Goal: Information Seeking & Learning: Learn about a topic

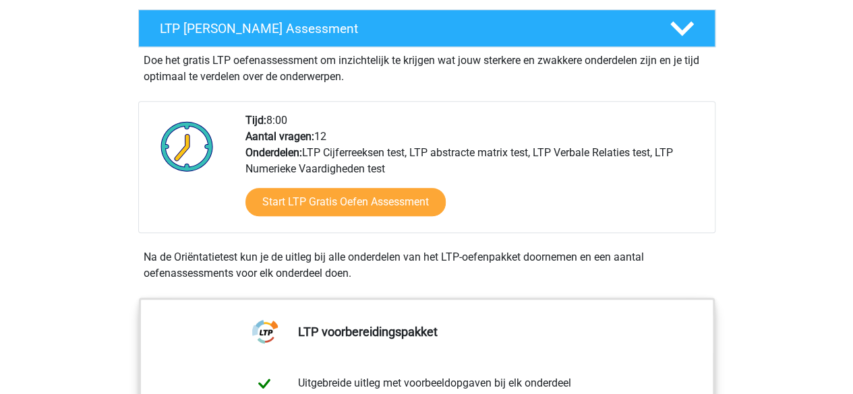
scroll to position [270, 0]
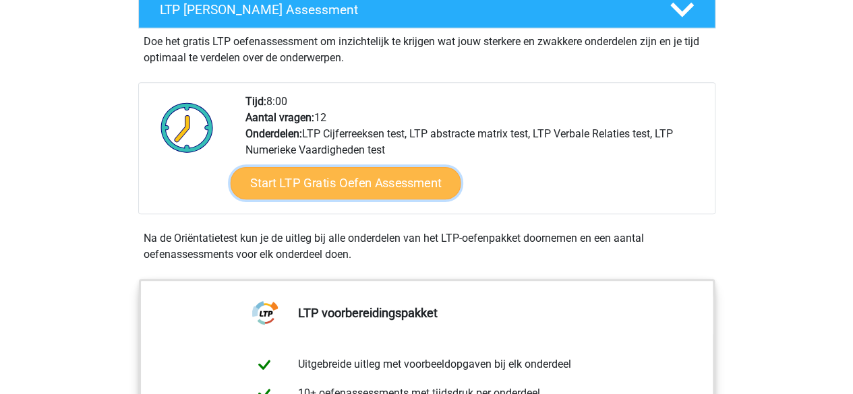
click at [341, 176] on link "Start LTP Gratis Oefen Assessment" at bounding box center [345, 183] width 231 height 32
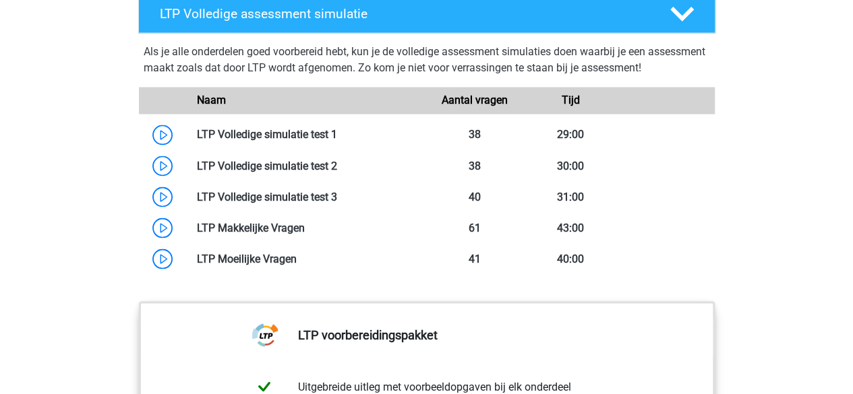
scroll to position [1146, 0]
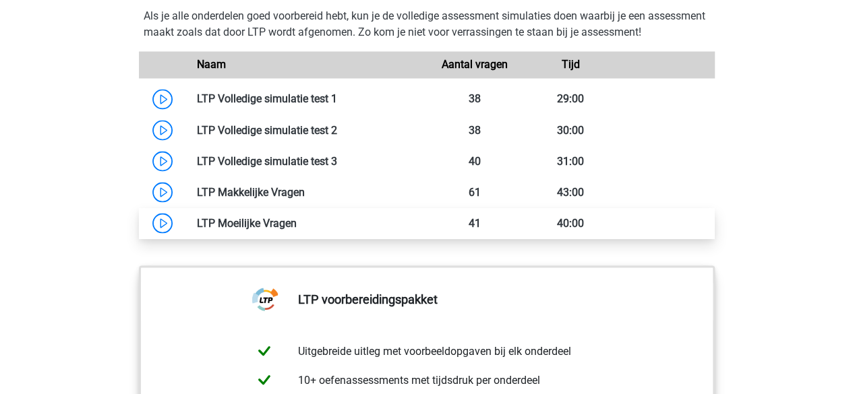
click at [297, 221] on link at bounding box center [297, 222] width 0 height 13
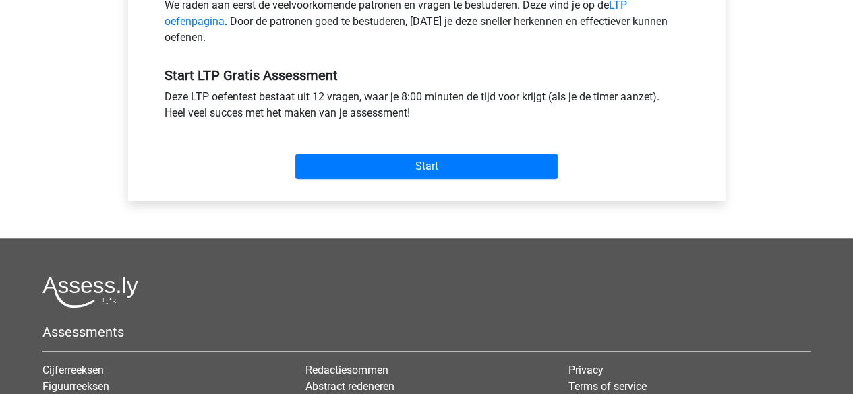
scroll to position [472, 0]
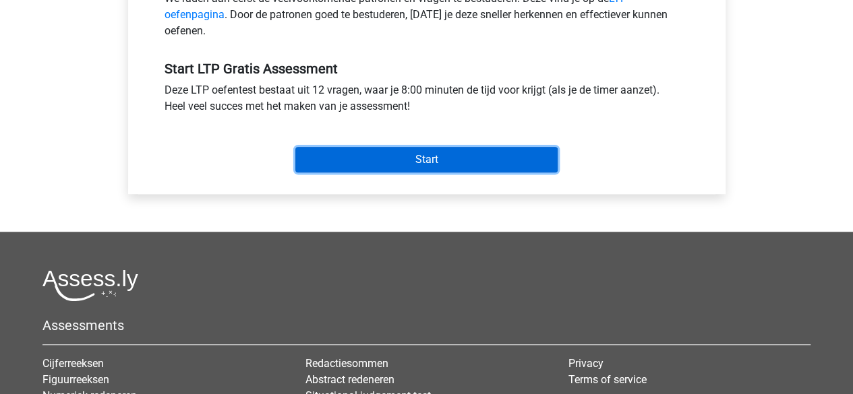
click at [413, 159] on input "Start" at bounding box center [426, 160] width 262 height 26
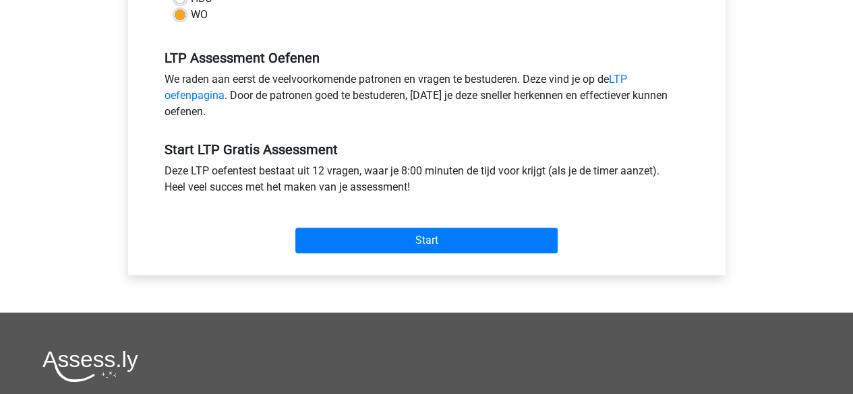
scroll to position [270, 0]
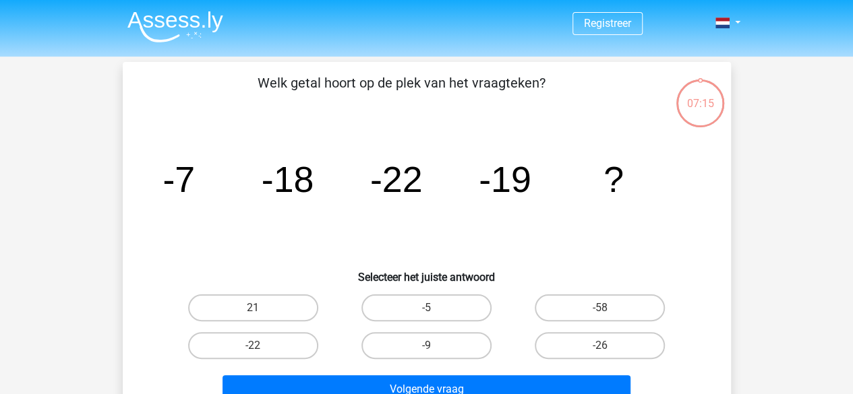
scroll to position [67, 0]
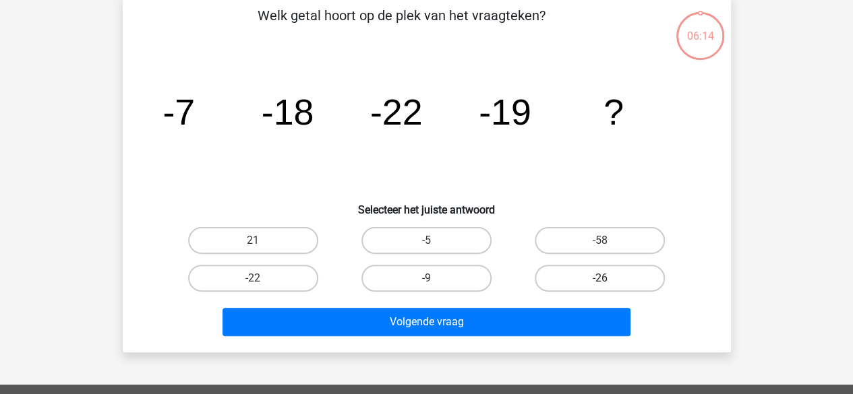
click at [615, 274] on label "-26" at bounding box center [600, 278] width 130 height 27
click at [609, 278] on input "-26" at bounding box center [604, 282] width 9 height 9
radio input "true"
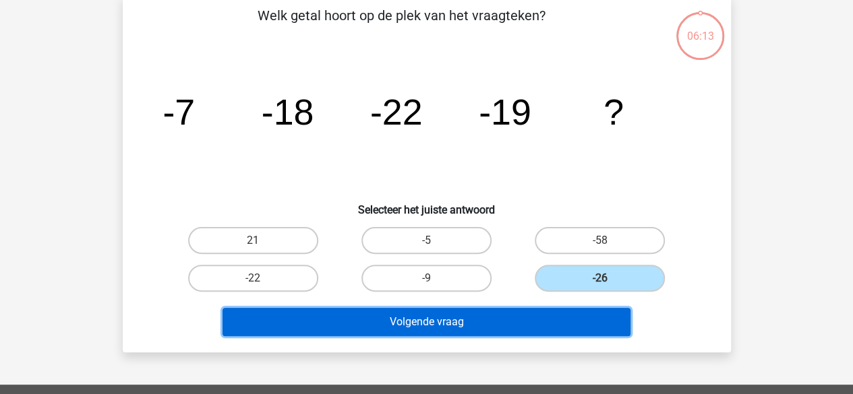
click at [479, 327] on button "Volgende vraag" at bounding box center [427, 322] width 408 height 28
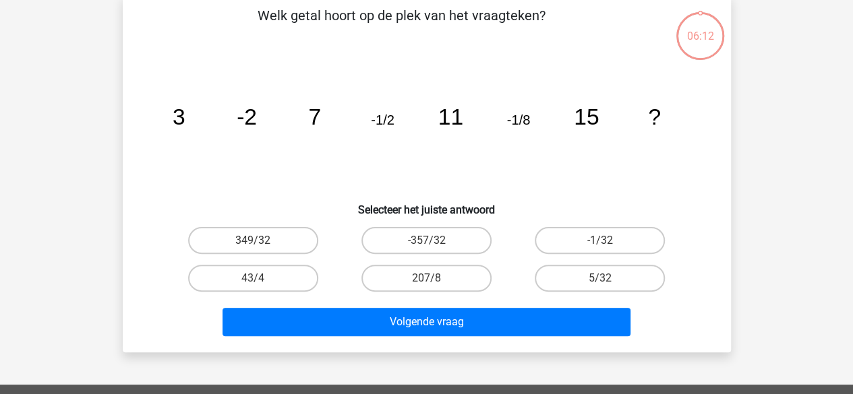
scroll to position [62, 0]
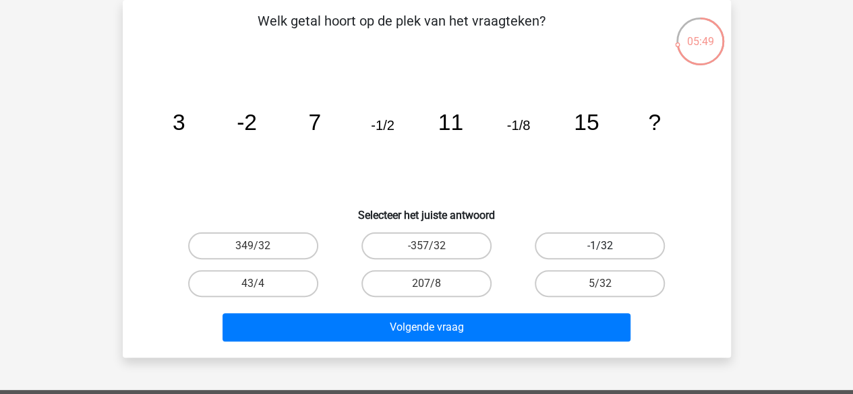
click at [635, 243] on label "-1/32" at bounding box center [600, 246] width 130 height 27
click at [609, 246] on input "-1/32" at bounding box center [604, 250] width 9 height 9
radio input "true"
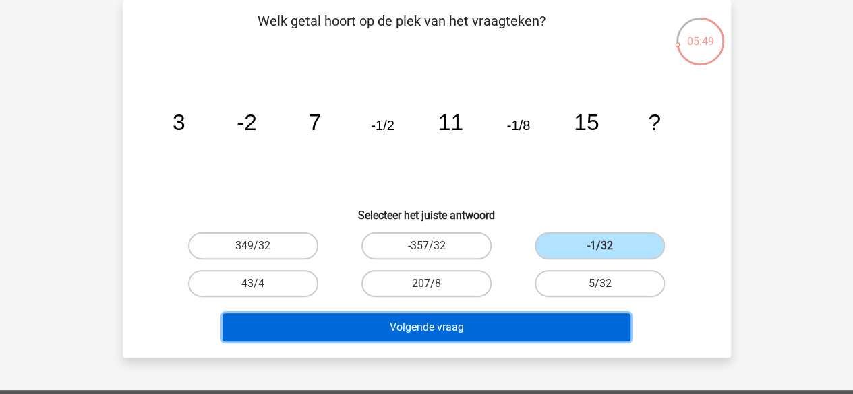
click at [465, 327] on button "Volgende vraag" at bounding box center [427, 328] width 408 height 28
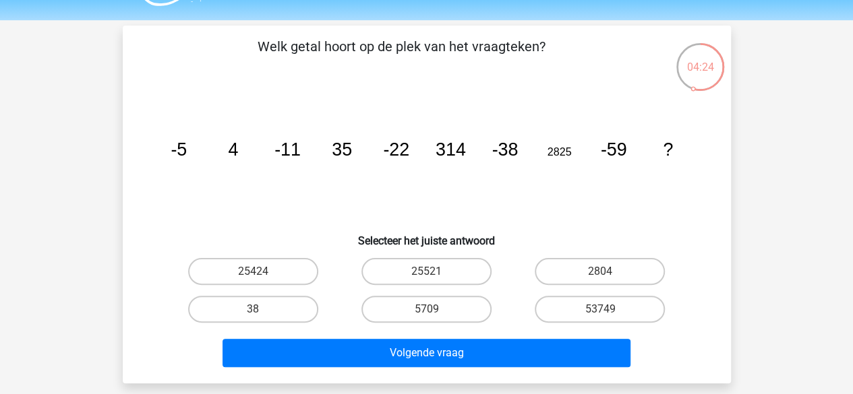
scroll to position [67, 0]
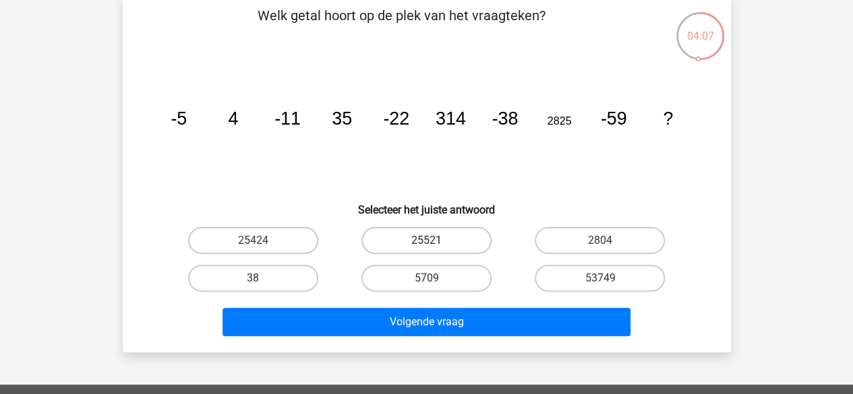
click at [417, 249] on label "25521" at bounding box center [426, 240] width 130 height 27
click at [426, 249] on input "25521" at bounding box center [430, 245] width 9 height 9
radio input "true"
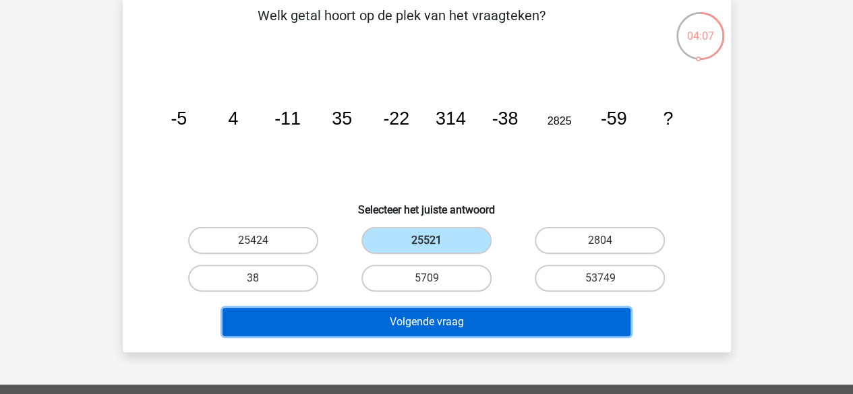
click at [418, 317] on button "Volgende vraag" at bounding box center [427, 322] width 408 height 28
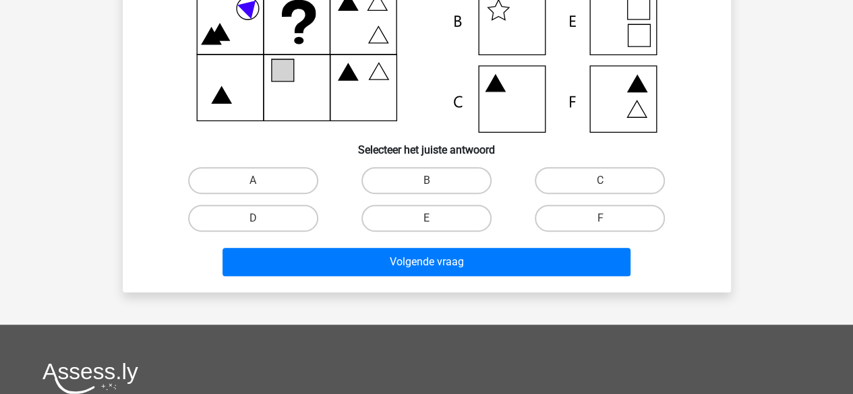
scroll to position [0, 0]
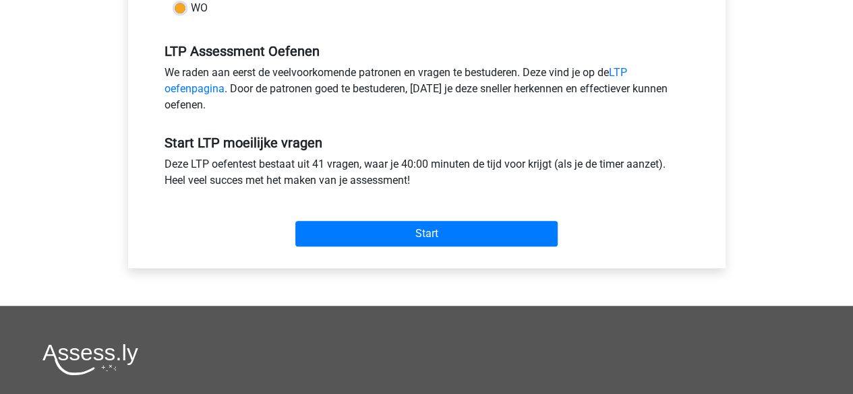
scroll to position [405, 0]
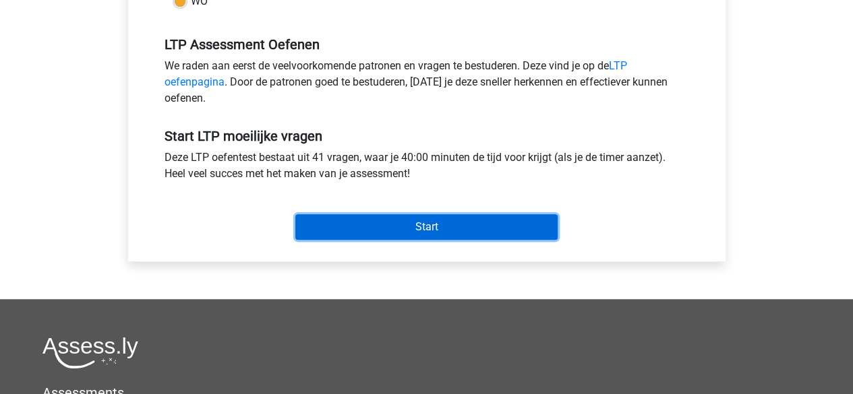
click at [400, 225] on input "Start" at bounding box center [426, 227] width 262 height 26
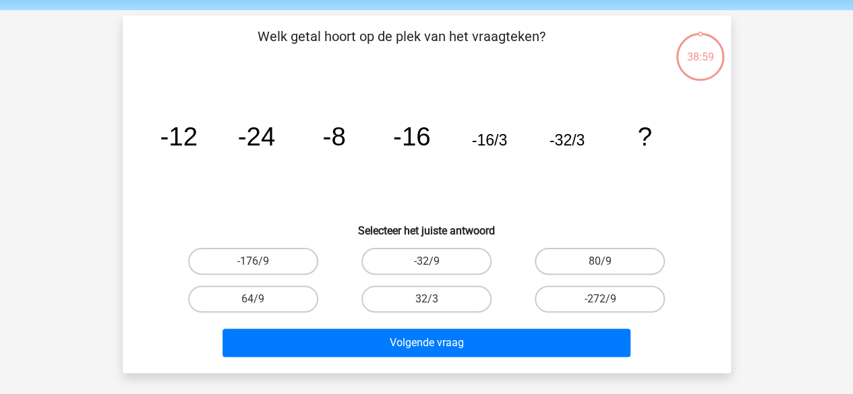
scroll to position [67, 0]
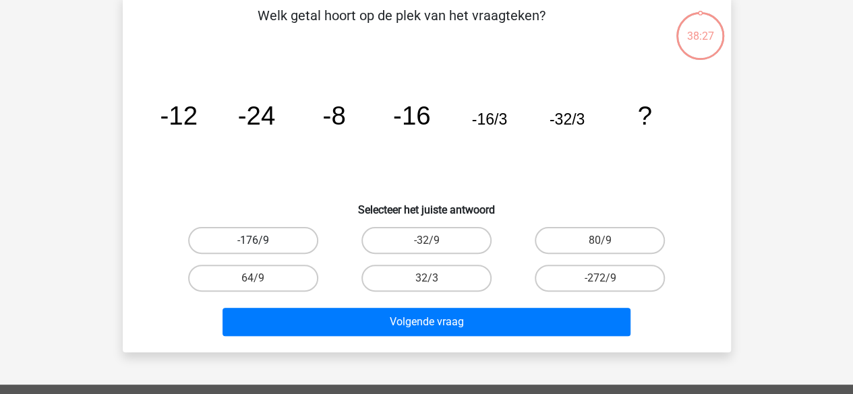
click at [240, 244] on label "-176/9" at bounding box center [253, 240] width 130 height 27
click at [253, 244] on input "-176/9" at bounding box center [257, 245] width 9 height 9
radio input "true"
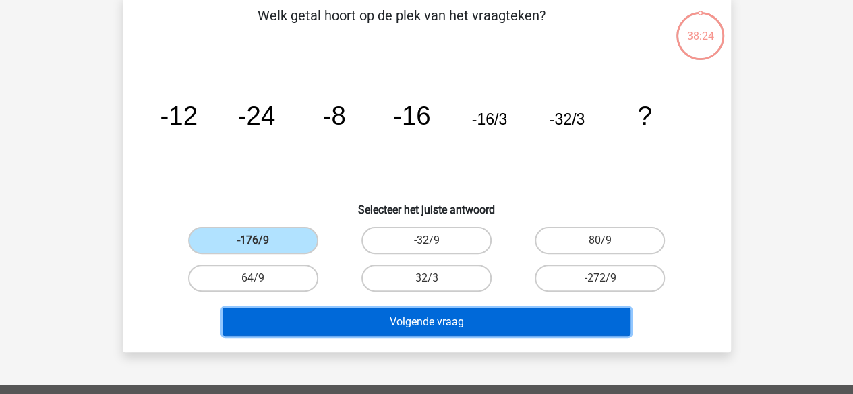
click at [468, 315] on button "Volgende vraag" at bounding box center [427, 322] width 408 height 28
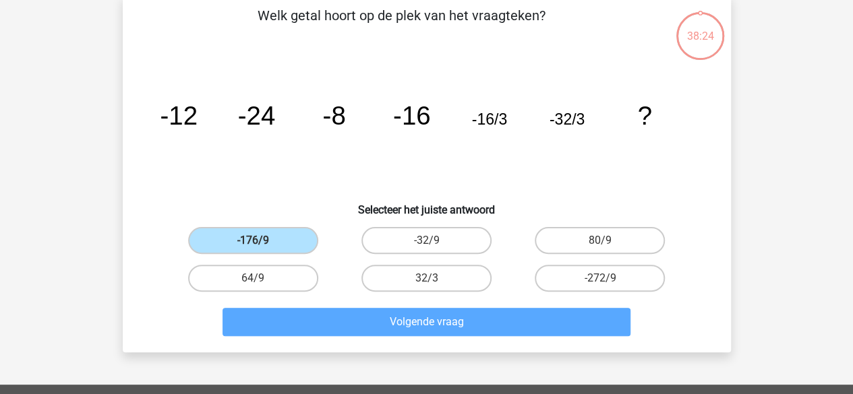
scroll to position [62, 0]
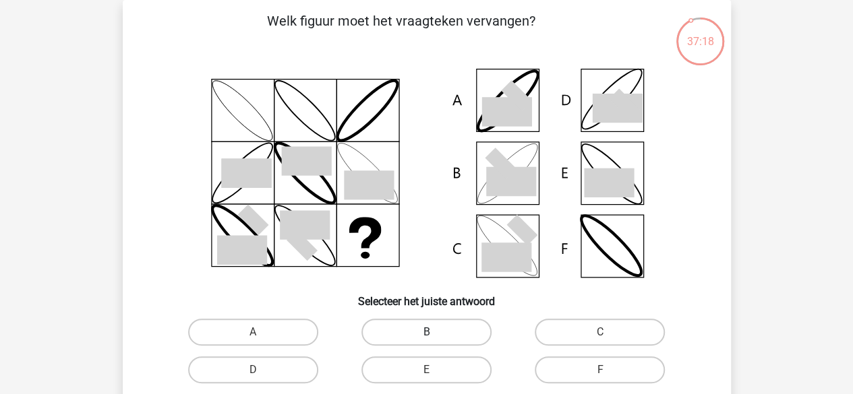
click at [445, 332] on label "B" at bounding box center [426, 332] width 130 height 27
click at [435, 332] on input "B" at bounding box center [430, 336] width 9 height 9
radio input "true"
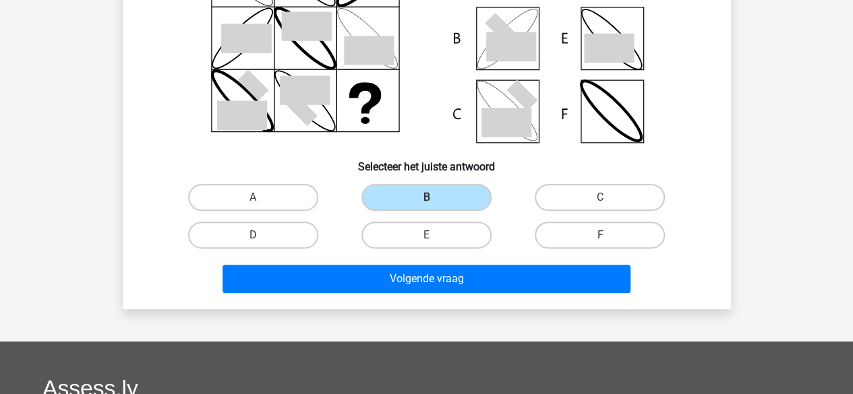
click at [522, 297] on div "Volgende vraag" at bounding box center [427, 282] width 521 height 34
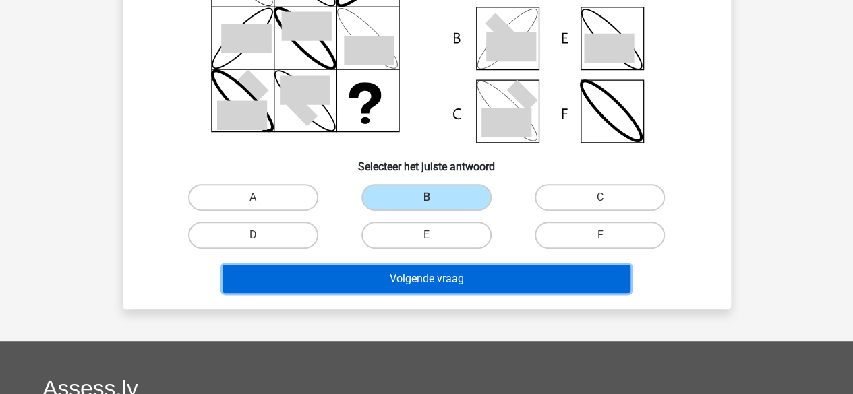
click at [521, 284] on button "Volgende vraag" at bounding box center [427, 279] width 408 height 28
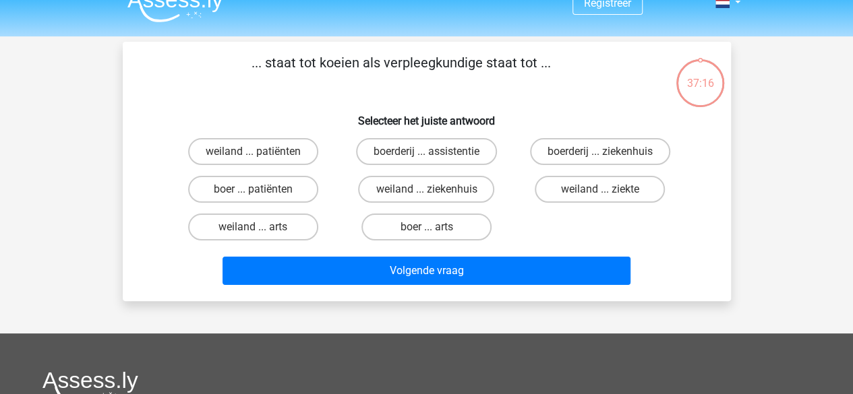
scroll to position [0, 0]
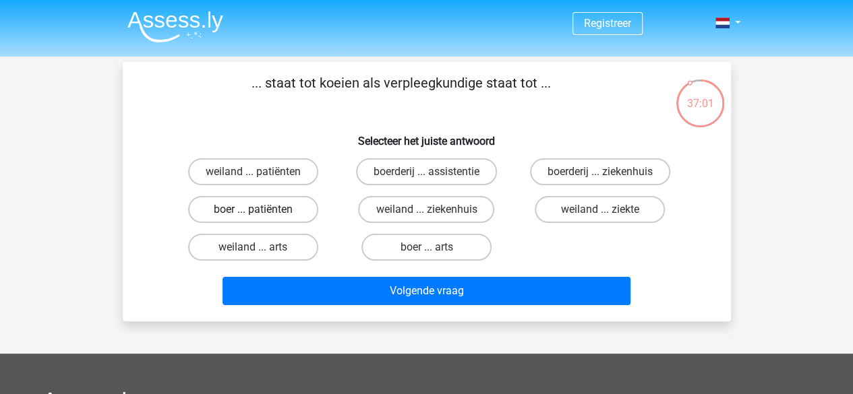
click at [289, 208] on label "boer ... patiënten" at bounding box center [253, 209] width 130 height 27
click at [262, 210] on input "boer ... patiënten" at bounding box center [257, 214] width 9 height 9
radio input "true"
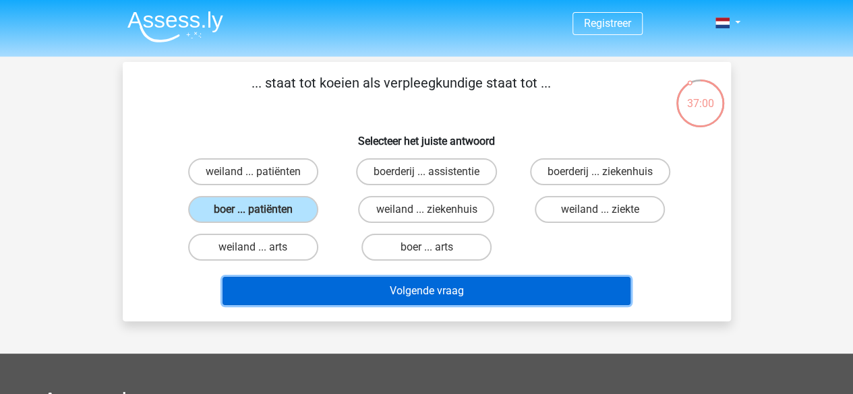
click at [488, 287] on button "Volgende vraag" at bounding box center [427, 291] width 408 height 28
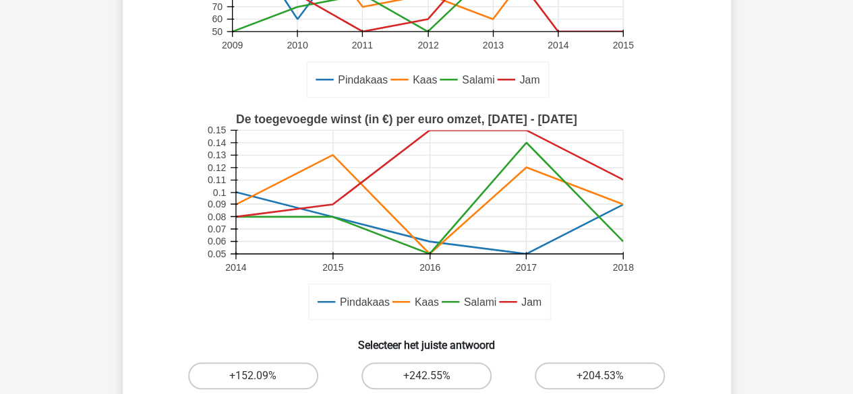
scroll to position [332, 0]
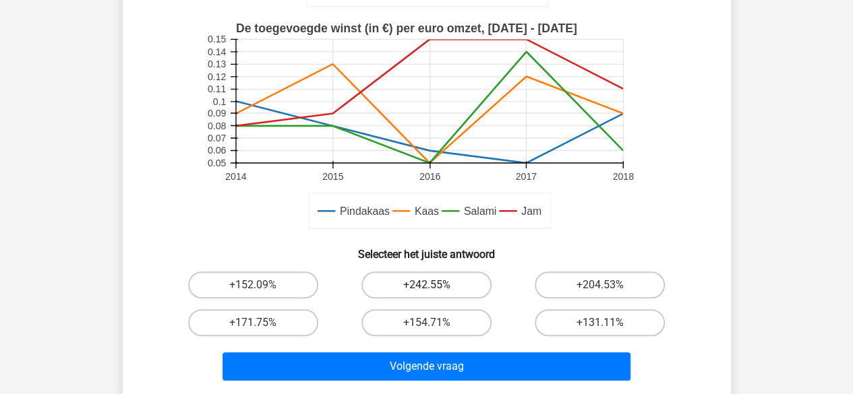
click at [449, 285] on label "+242.55%" at bounding box center [426, 285] width 130 height 27
click at [435, 285] on input "+242.55%" at bounding box center [430, 289] width 9 height 9
radio input "true"
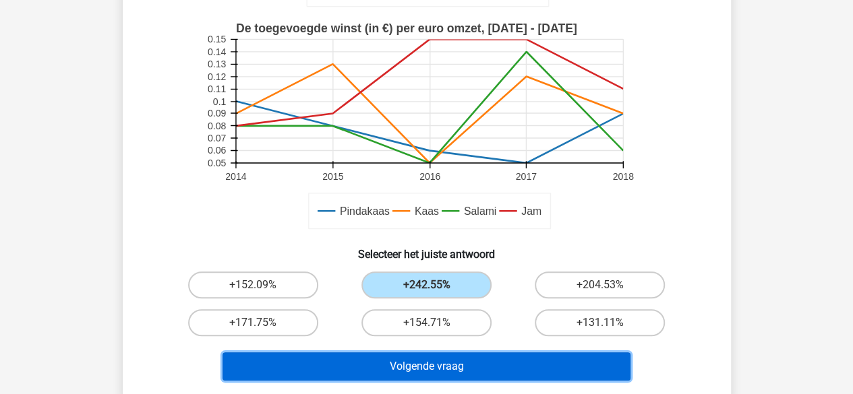
click at [566, 360] on button "Volgende vraag" at bounding box center [427, 367] width 408 height 28
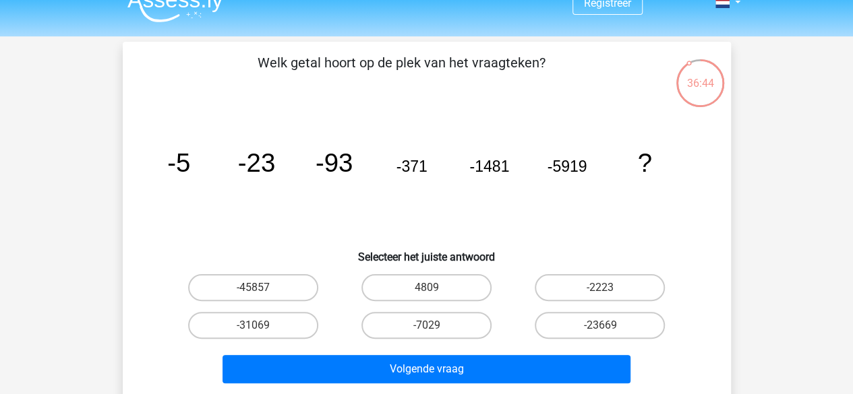
scroll to position [0, 0]
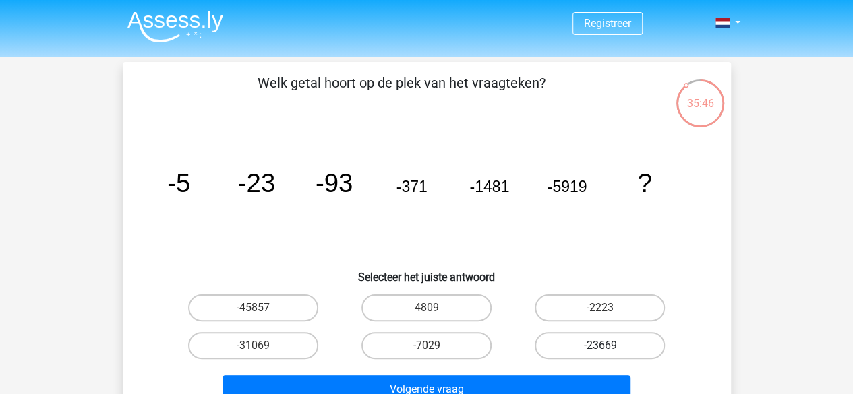
click at [615, 345] on label "-23669" at bounding box center [600, 345] width 130 height 27
click at [609, 346] on input "-23669" at bounding box center [604, 350] width 9 height 9
radio input "true"
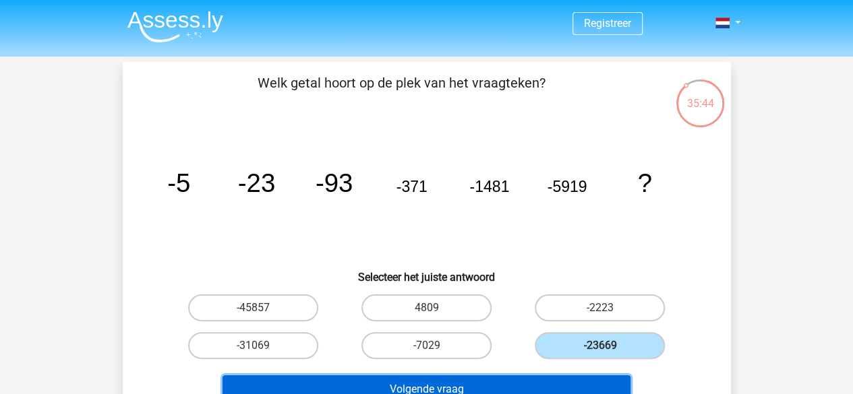
click at [374, 384] on button "Volgende vraag" at bounding box center [427, 390] width 408 height 28
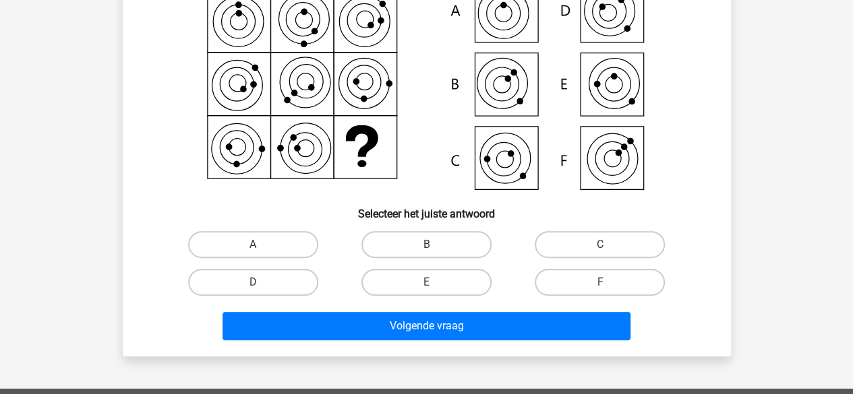
scroll to position [129, 0]
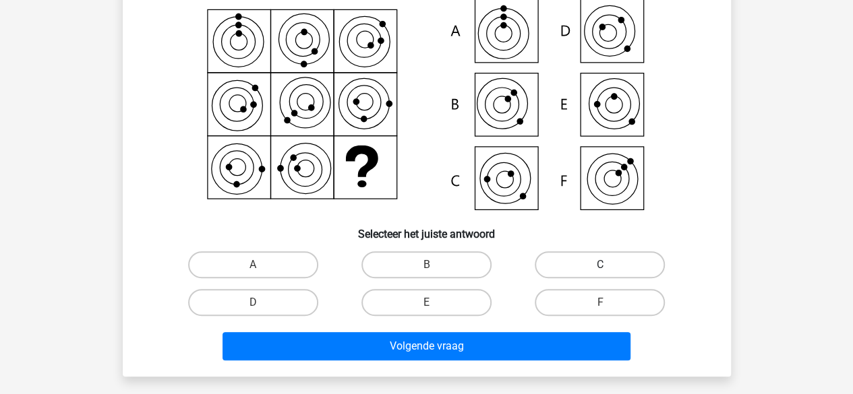
click at [584, 272] on label "C" at bounding box center [600, 265] width 130 height 27
click at [600, 272] on input "C" at bounding box center [604, 269] width 9 height 9
radio input "true"
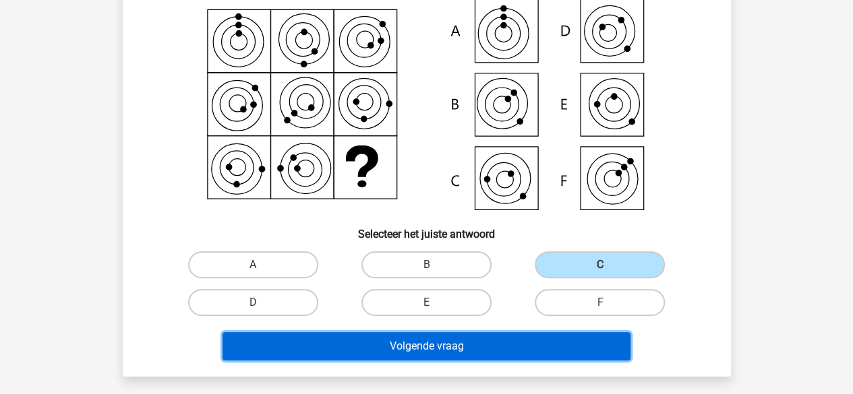
click at [534, 355] on button "Volgende vraag" at bounding box center [427, 346] width 408 height 28
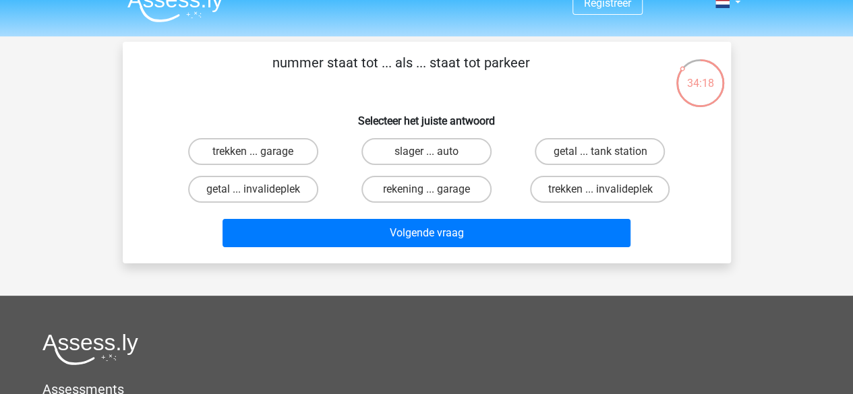
scroll to position [0, 0]
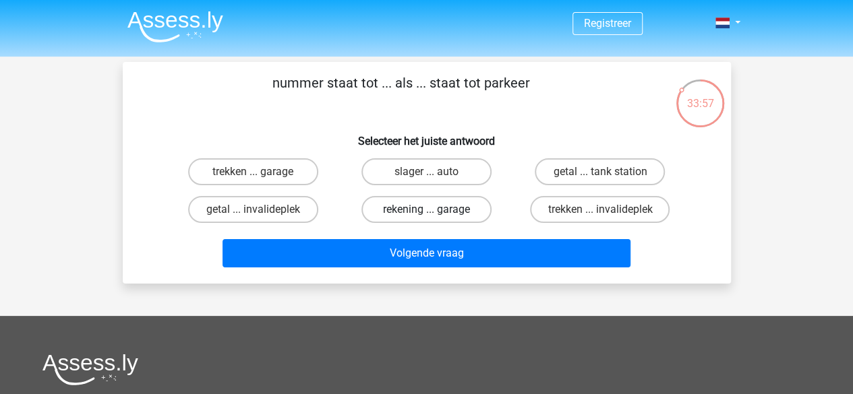
click at [398, 210] on label "rekening ... garage" at bounding box center [426, 209] width 130 height 27
click at [426, 210] on input "rekening ... garage" at bounding box center [430, 214] width 9 height 9
radio input "true"
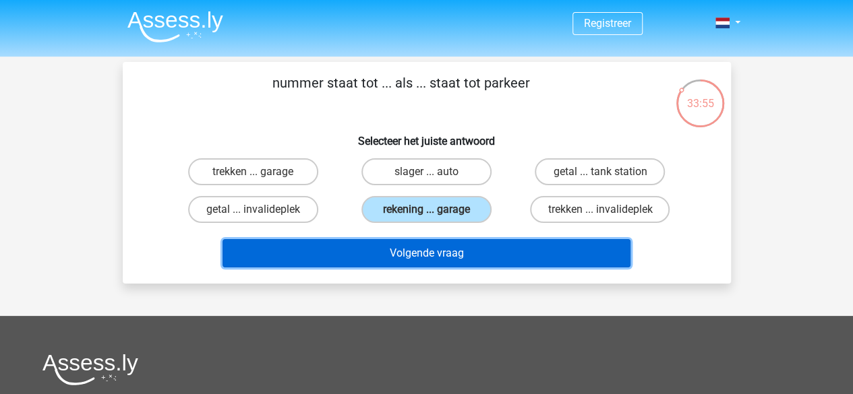
click at [370, 258] on button "Volgende vraag" at bounding box center [427, 253] width 408 height 28
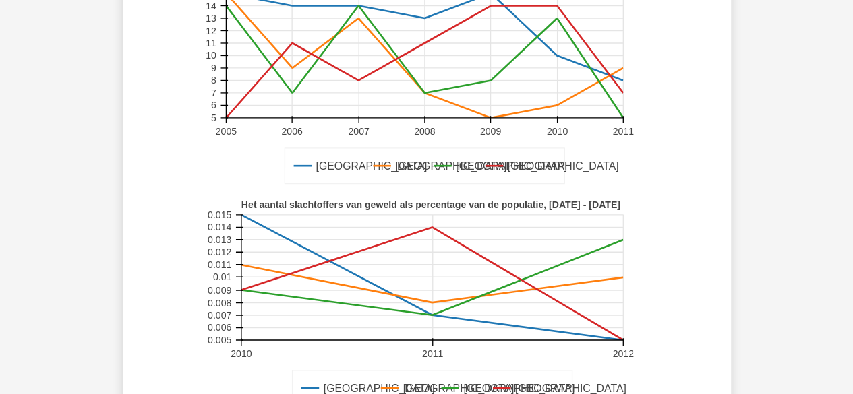
scroll to position [399, 0]
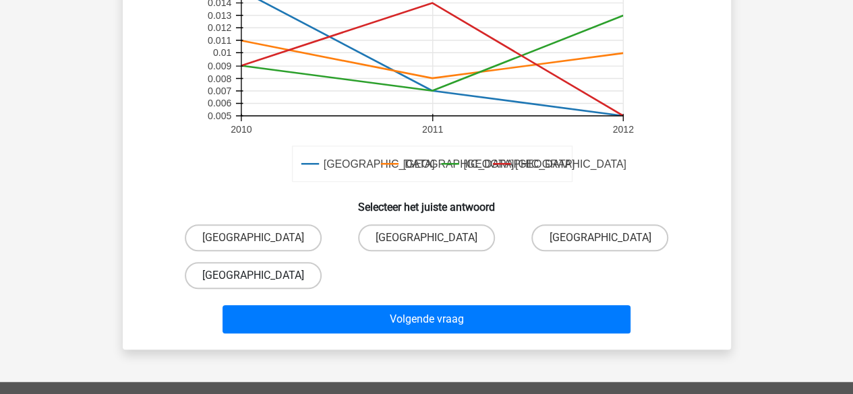
click at [250, 279] on label "Barcelona" at bounding box center [253, 275] width 137 height 27
click at [253, 279] on input "Barcelona" at bounding box center [257, 280] width 9 height 9
radio input "true"
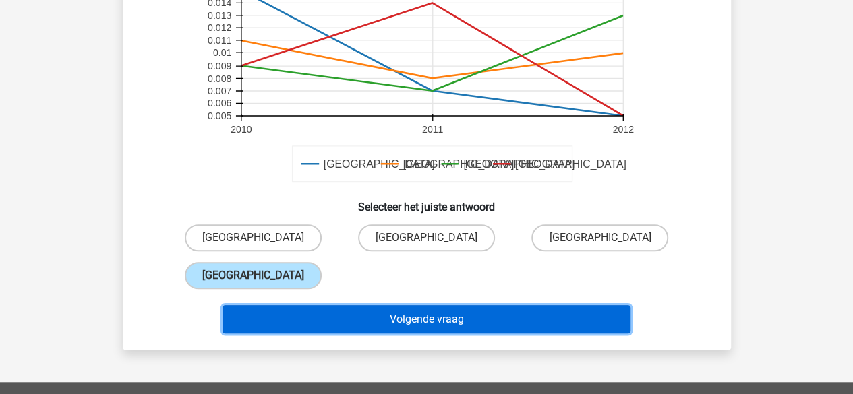
click at [476, 319] on button "Volgende vraag" at bounding box center [427, 319] width 408 height 28
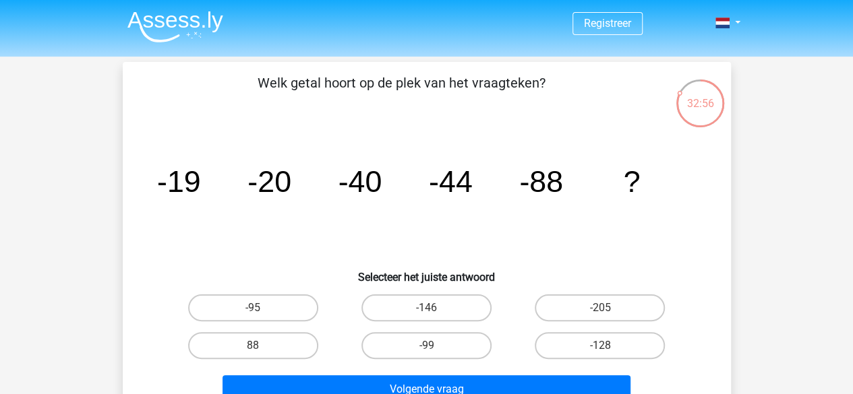
scroll to position [67, 0]
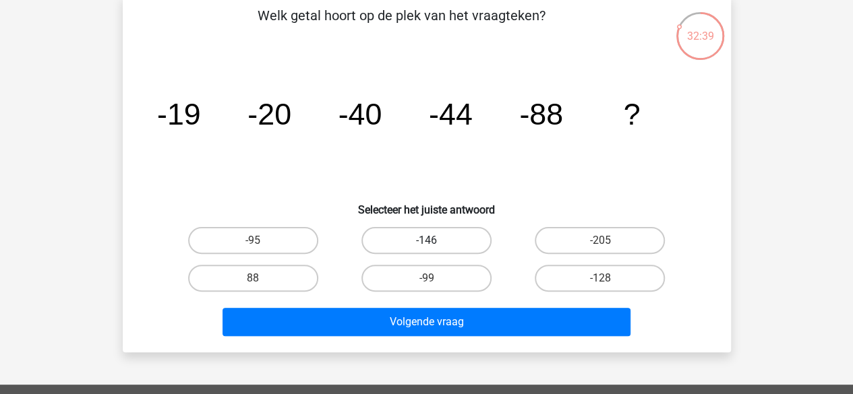
click at [413, 247] on label "-146" at bounding box center [426, 240] width 130 height 27
click at [426, 247] on input "-146" at bounding box center [430, 245] width 9 height 9
radio input "true"
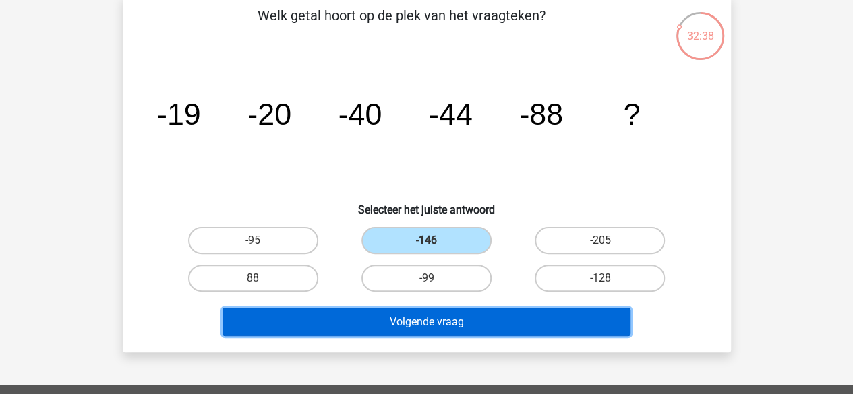
click at [460, 315] on button "Volgende vraag" at bounding box center [427, 322] width 408 height 28
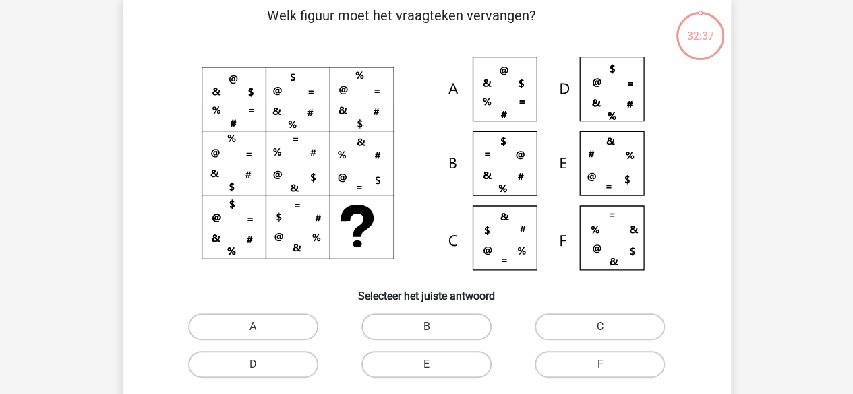
scroll to position [62, 0]
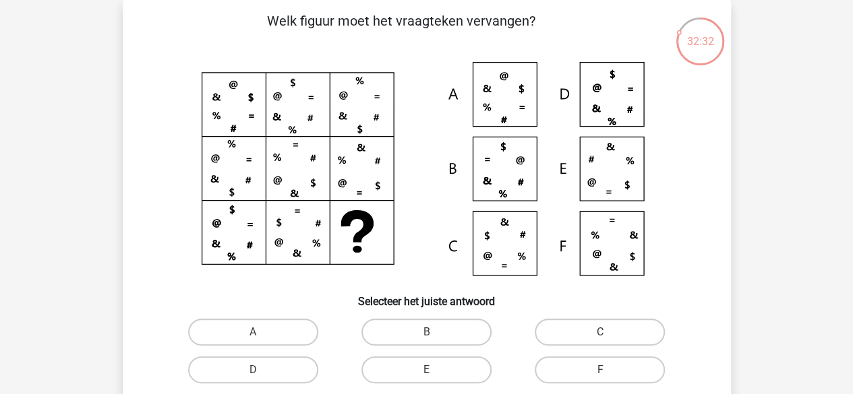
click at [624, 314] on div "C" at bounding box center [599, 333] width 173 height 38
click at [624, 322] on label "C" at bounding box center [600, 332] width 130 height 27
click at [609, 332] on input "C" at bounding box center [604, 336] width 9 height 9
radio input "true"
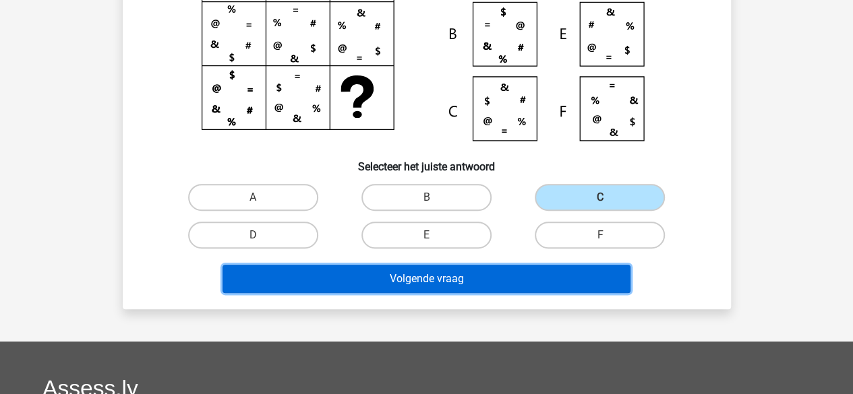
click at [479, 282] on button "Volgende vraag" at bounding box center [427, 279] width 408 height 28
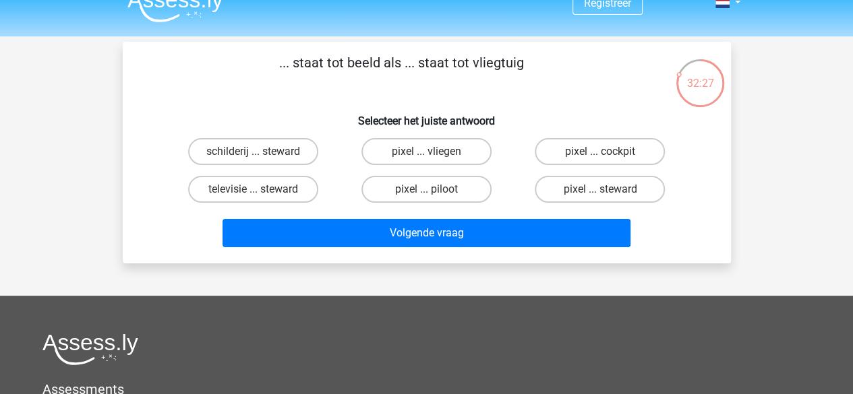
scroll to position [0, 0]
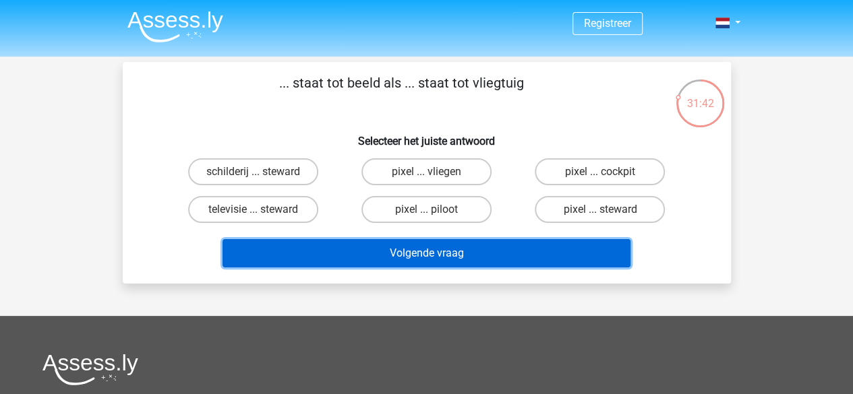
click at [475, 260] on button "Volgende vraag" at bounding box center [427, 253] width 408 height 28
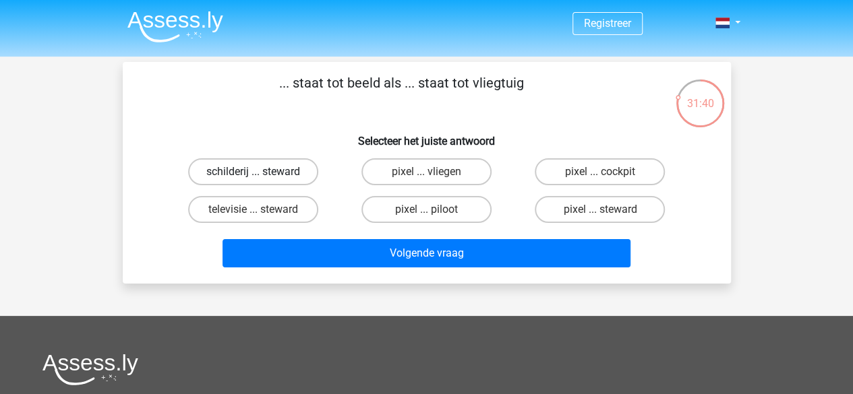
click at [250, 173] on label "schilderij ... steward" at bounding box center [253, 171] width 130 height 27
click at [253, 173] on input "schilderij ... steward" at bounding box center [257, 176] width 9 height 9
radio input "true"
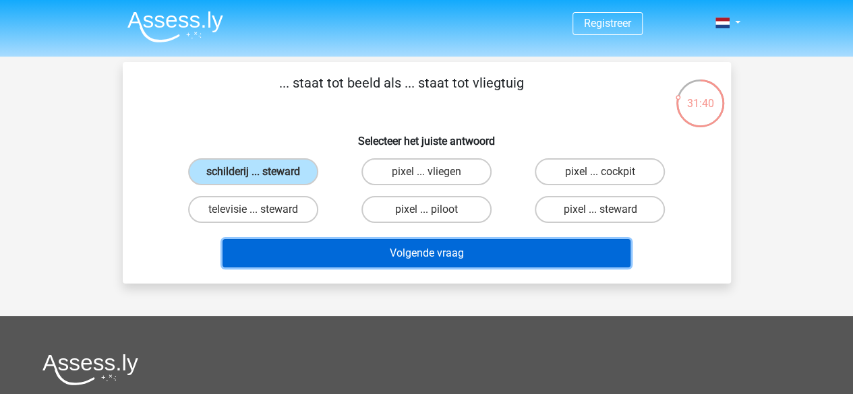
click at [422, 252] on button "Volgende vraag" at bounding box center [427, 253] width 408 height 28
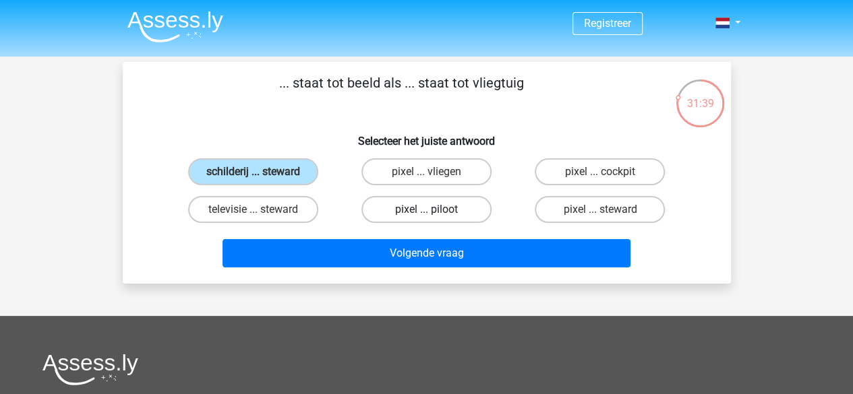
click at [405, 214] on label "pixel ... piloot" at bounding box center [426, 209] width 130 height 27
click at [426, 214] on input "pixel ... piloot" at bounding box center [430, 214] width 9 height 9
radio input "true"
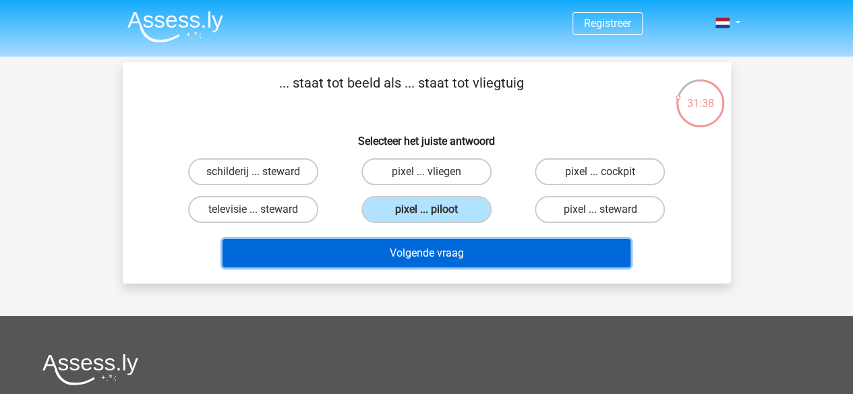
click at [472, 260] on button "Volgende vraag" at bounding box center [427, 253] width 408 height 28
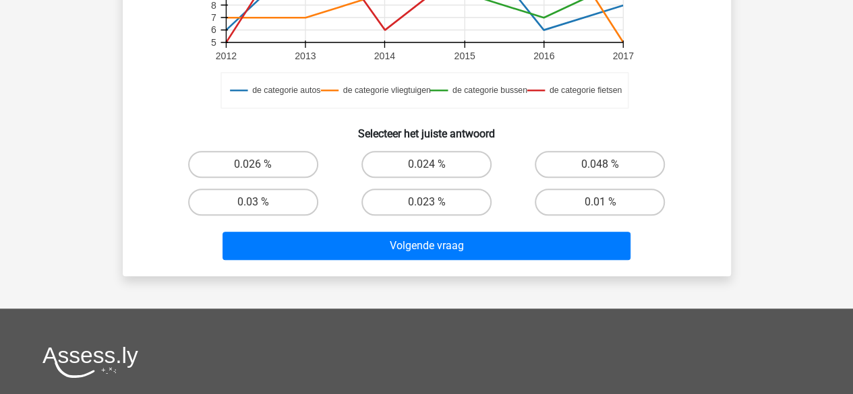
scroll to position [467, 0]
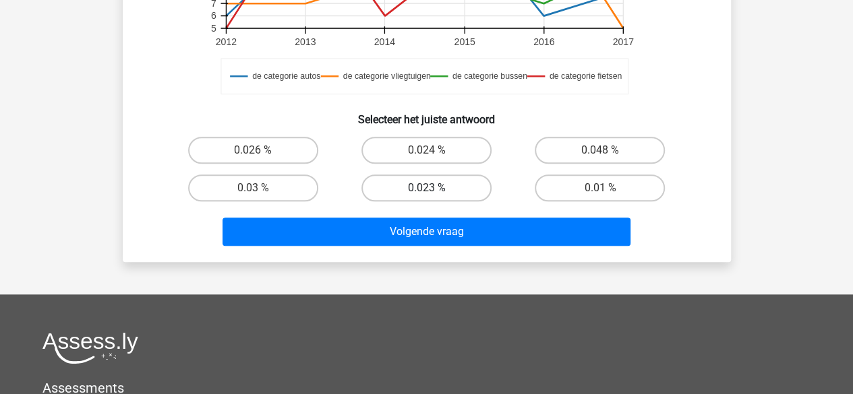
click at [440, 183] on label "0.023 %" at bounding box center [426, 188] width 130 height 27
click at [435, 188] on input "0.023 %" at bounding box center [430, 192] width 9 height 9
radio input "true"
click at [444, 201] on label "0.023 %" at bounding box center [426, 188] width 130 height 27
click at [435, 197] on input "0.023 %" at bounding box center [430, 192] width 9 height 9
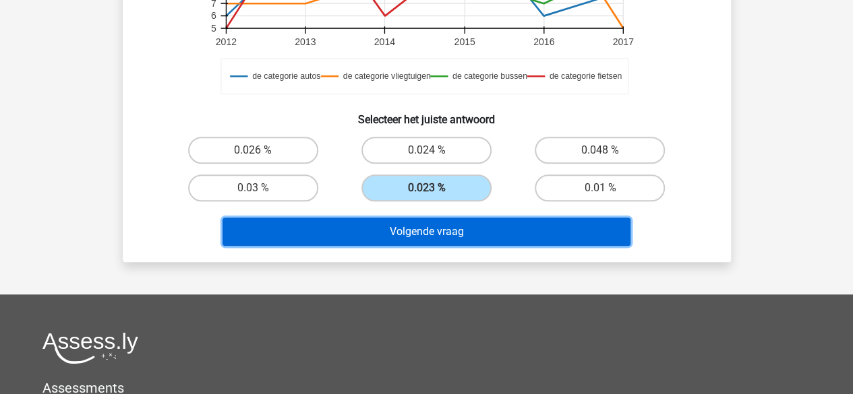
click at [444, 230] on button "Volgende vraag" at bounding box center [427, 232] width 408 height 28
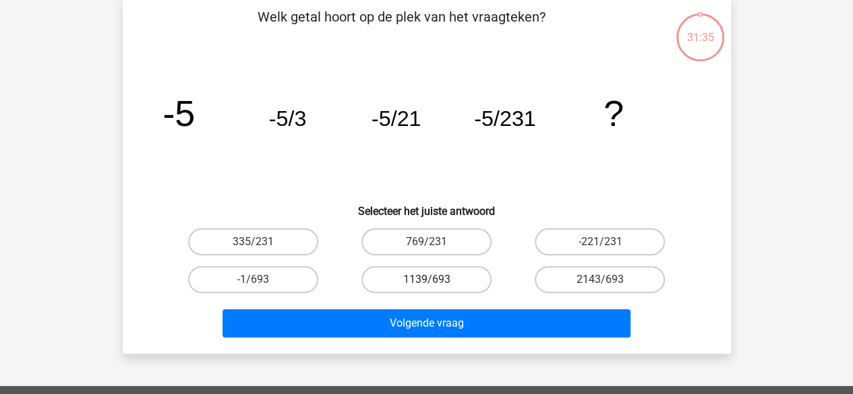
scroll to position [62, 0]
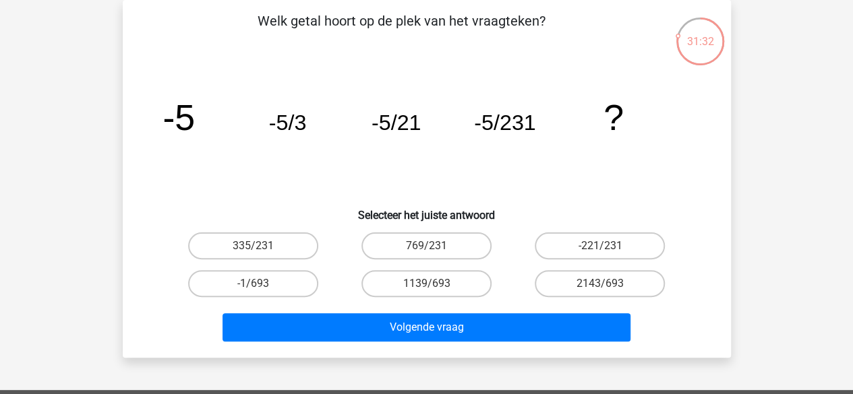
click at [438, 269] on div "1139/693" at bounding box center [426, 284] width 173 height 38
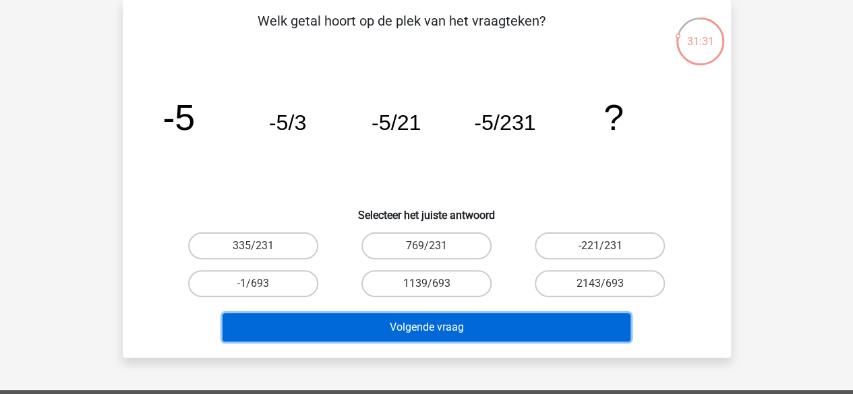
click at [447, 328] on button "Volgende vraag" at bounding box center [427, 328] width 408 height 28
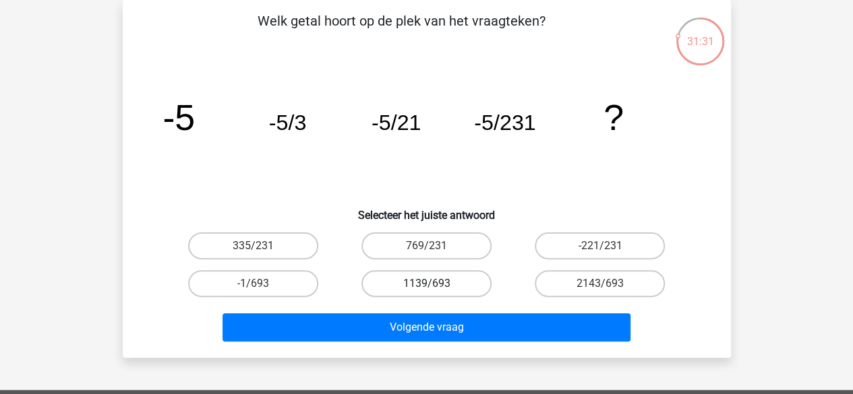
click at [428, 281] on label "1139/693" at bounding box center [426, 283] width 130 height 27
click at [428, 284] on input "1139/693" at bounding box center [430, 288] width 9 height 9
radio input "true"
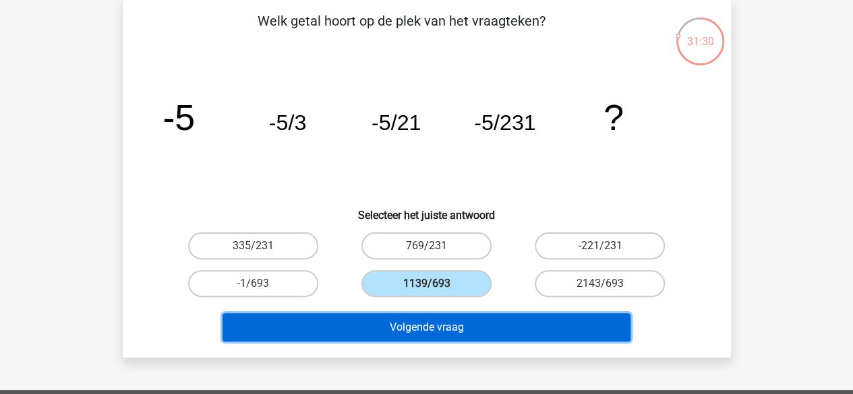
click at [437, 326] on button "Volgende vraag" at bounding box center [427, 328] width 408 height 28
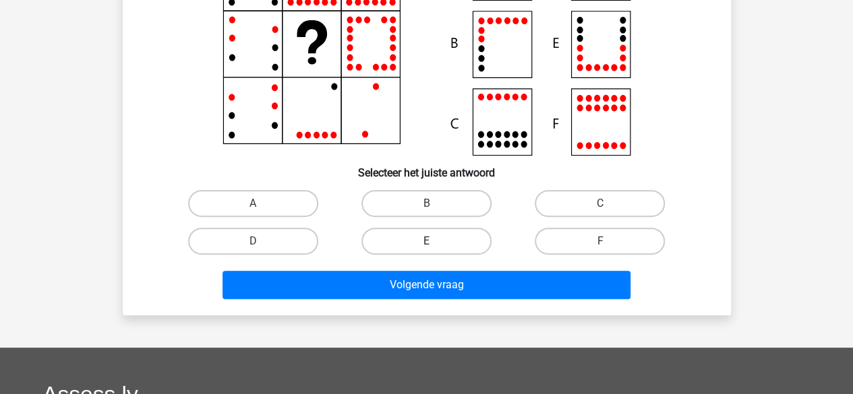
scroll to position [197, 0]
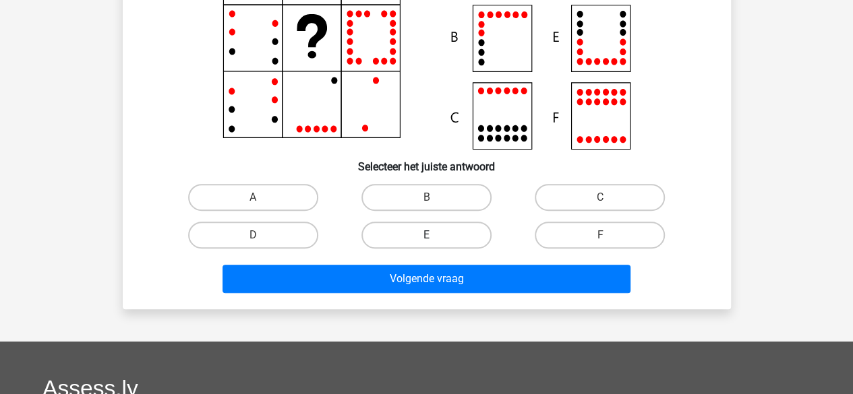
click at [440, 227] on label "E" at bounding box center [426, 235] width 130 height 27
click at [435, 235] on input "E" at bounding box center [430, 239] width 9 height 9
radio input "true"
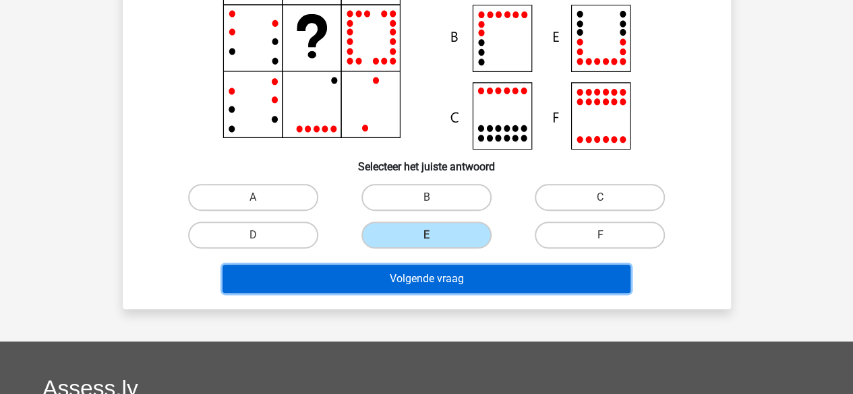
click at [450, 270] on button "Volgende vraag" at bounding box center [427, 279] width 408 height 28
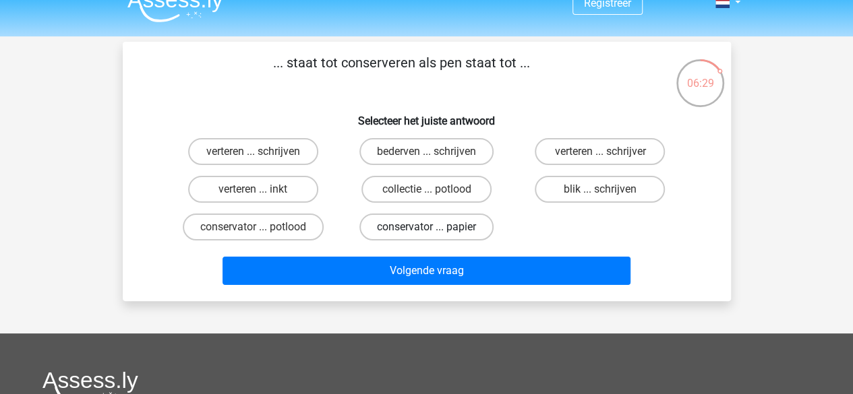
scroll to position [0, 0]
